Goal: Find contact information: Find contact information

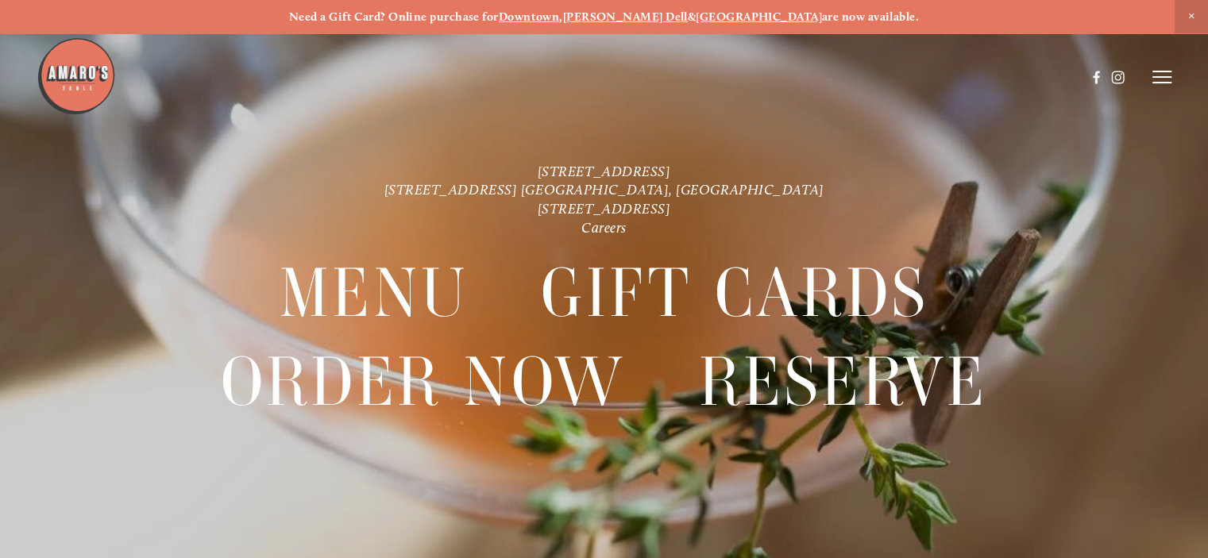
click at [1157, 75] on icon at bounding box center [1161, 77] width 19 height 14
click at [978, 79] on span "Visit" at bounding box center [977, 76] width 23 height 13
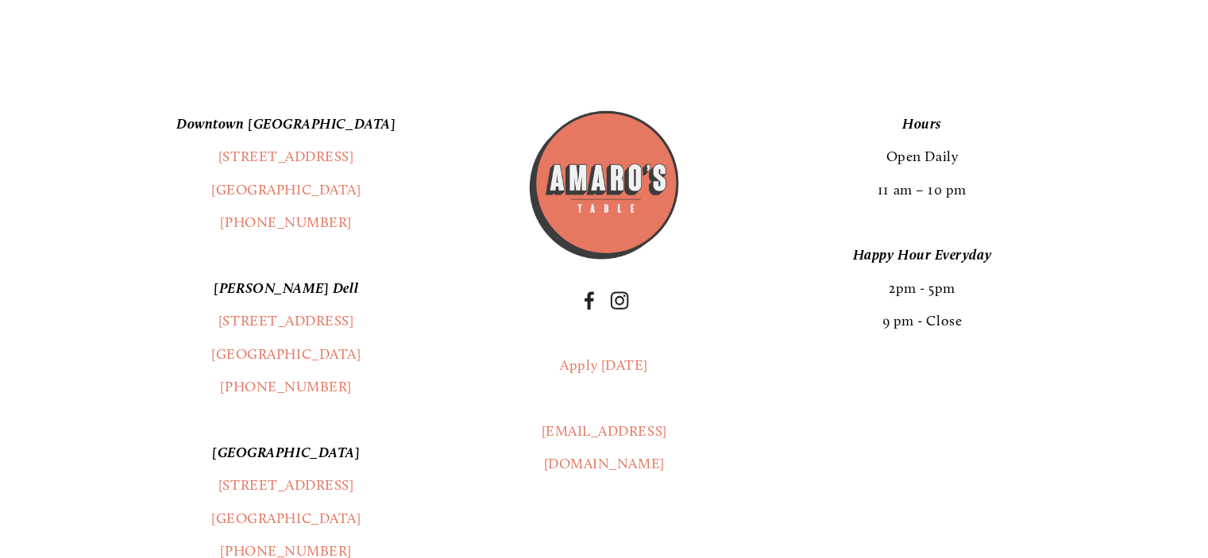
scroll to position [3652, 0]
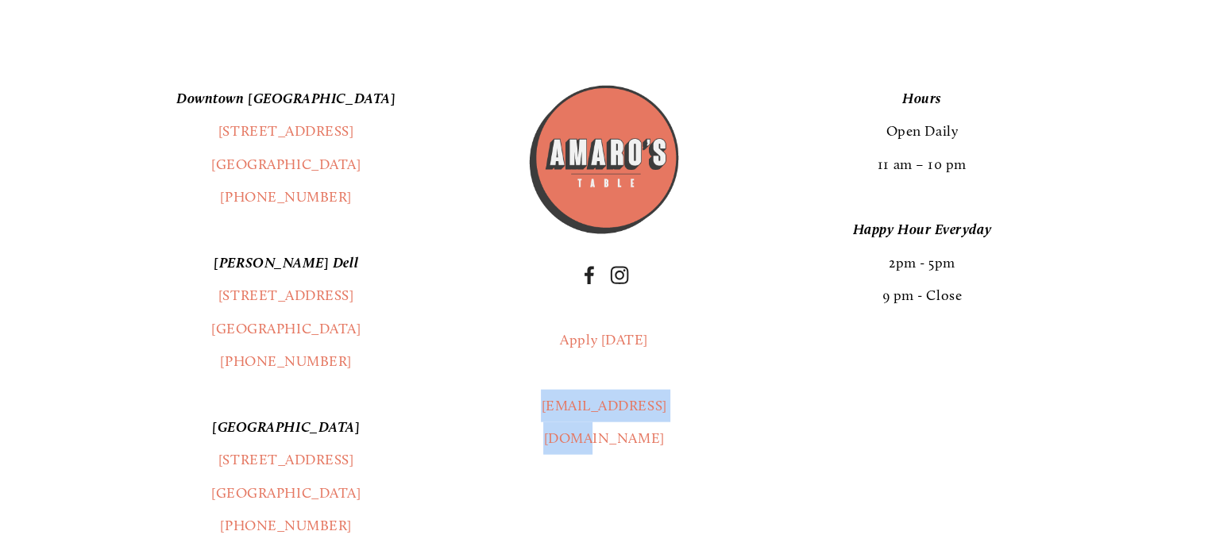
drag, startPoint x: 668, startPoint y: 411, endPoint x: 521, endPoint y: 409, distance: 146.9
click at [521, 409] on div "Apply [DATE] [EMAIL_ADDRESS][DOMAIN_NAME]" at bounding box center [604, 389] width 182 height 159
copy link "[EMAIL_ADDRESS][DOMAIN_NAME]"
